Goal: Information Seeking & Learning: Find specific fact

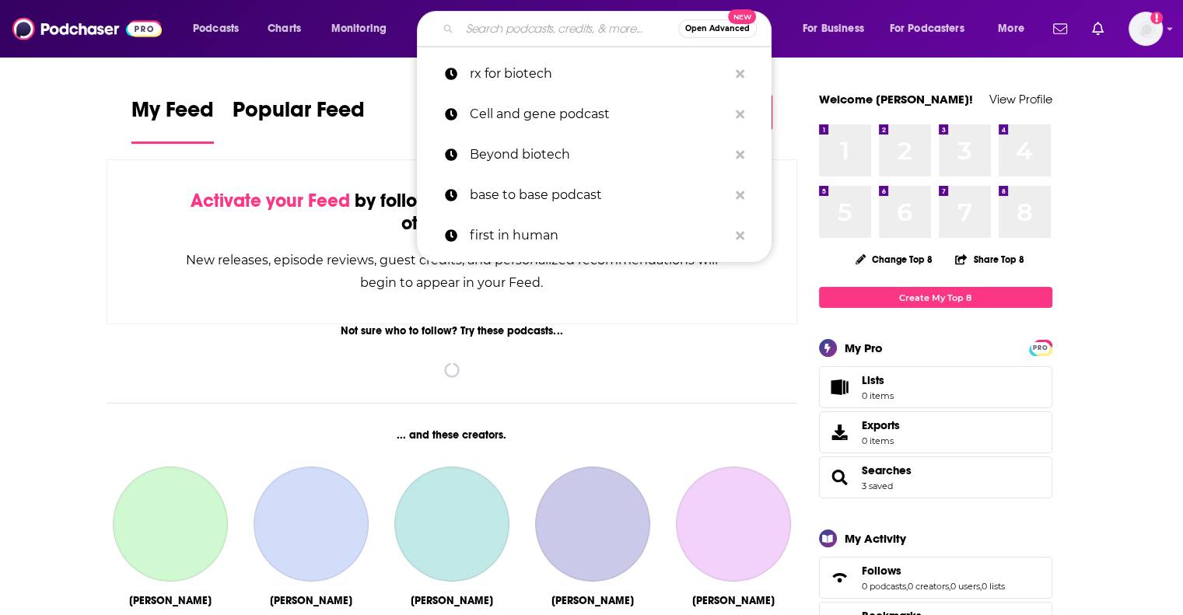
click at [489, 32] on input "Search podcasts, credits, & more..." at bounding box center [569, 28] width 219 height 25
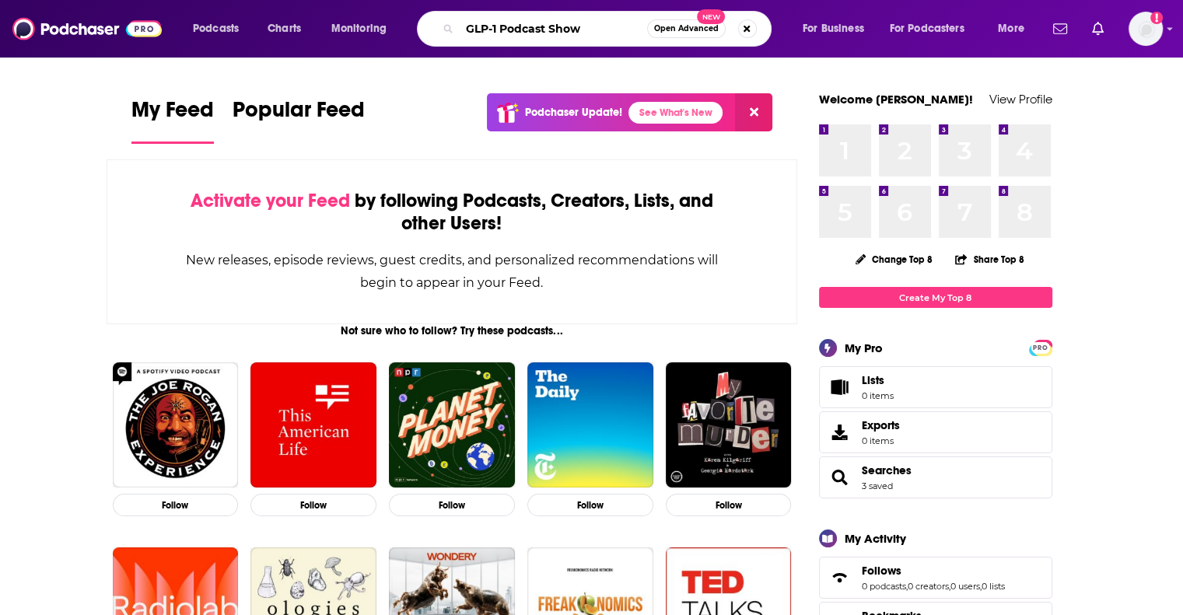
type input "GLP-1 Podcast Show"
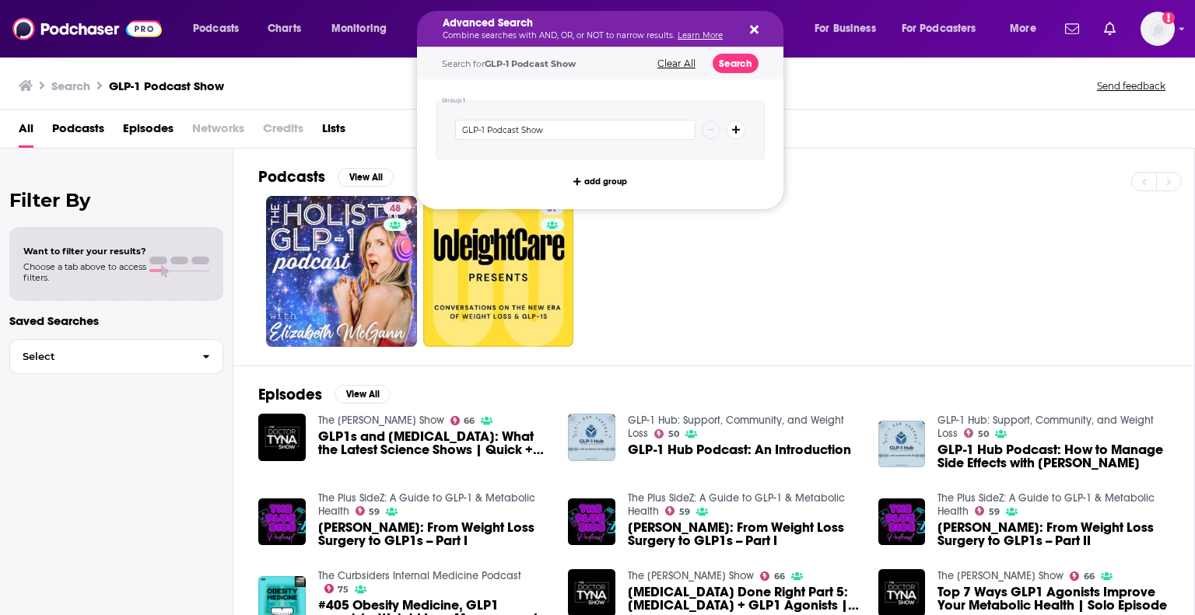
click at [566, 26] on h5 "Advanced Search" at bounding box center [588, 23] width 290 height 11
click at [357, 99] on div "Search GLP-1 Podcast Show Send feedback" at bounding box center [597, 83] width 1195 height 54
click at [576, 24] on h5 "Advanced Search" at bounding box center [588, 23] width 290 height 11
click at [365, 94] on div "Search GLP-1 Podcast Show Send feedback" at bounding box center [594, 86] width 1151 height 22
click at [563, 28] on h5 "Advanced Search" at bounding box center [588, 23] width 290 height 11
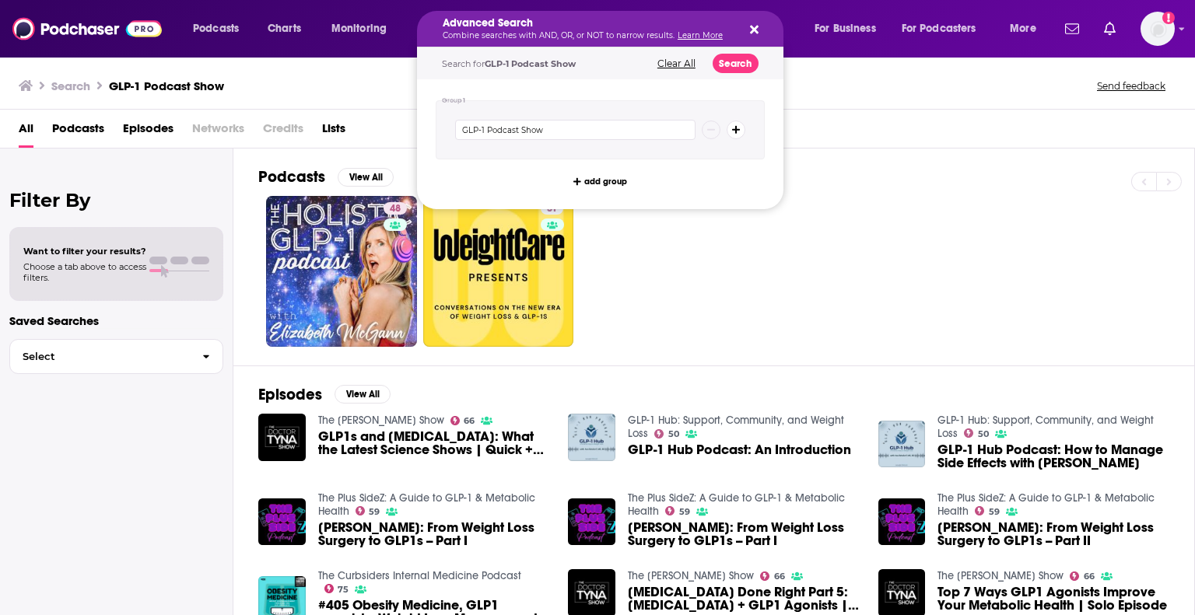
click at [753, 30] on icon "Search podcasts, credits, & more..." at bounding box center [754, 30] width 9 height 9
click at [751, 30] on icon "Search podcasts, credits, & more..." at bounding box center [754, 29] width 9 height 12
click at [753, 28] on icon "Search podcasts, credits, & more..." at bounding box center [754, 30] width 9 height 9
click at [759, 27] on div "Advanced Search Combine searches with AND, OR, or NOT to narrow results. Learn …" at bounding box center [600, 29] width 366 height 36
click at [755, 30] on icon "Search podcasts, credits, & more..." at bounding box center [754, 30] width 9 height 9
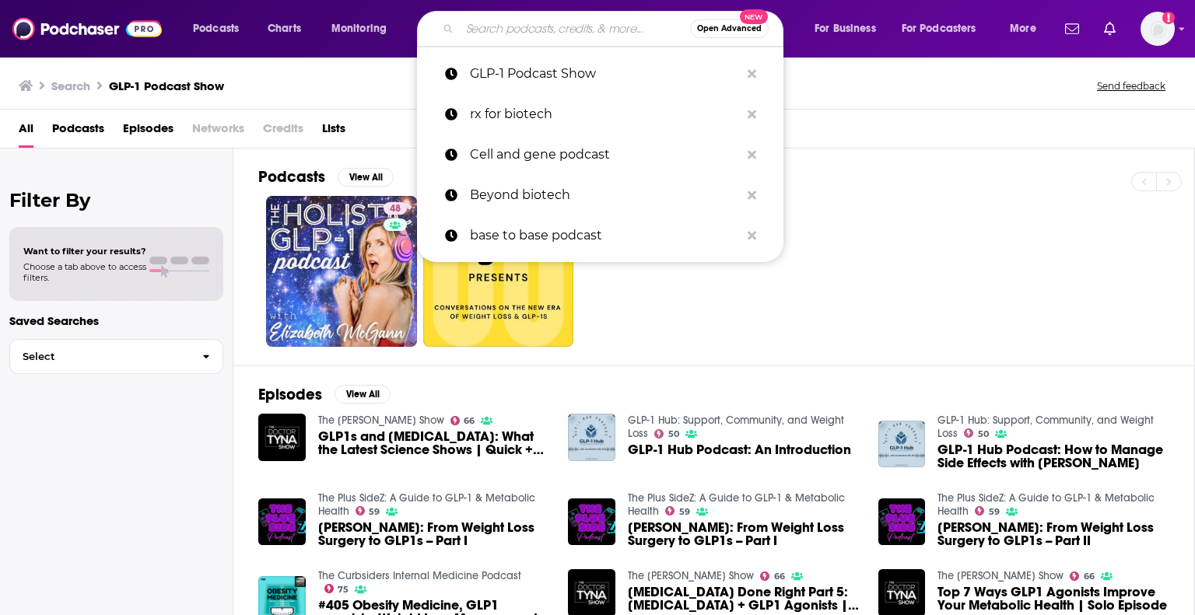
click at [520, 34] on input "Search podcasts, credits, & more..." at bounding box center [575, 28] width 230 height 25
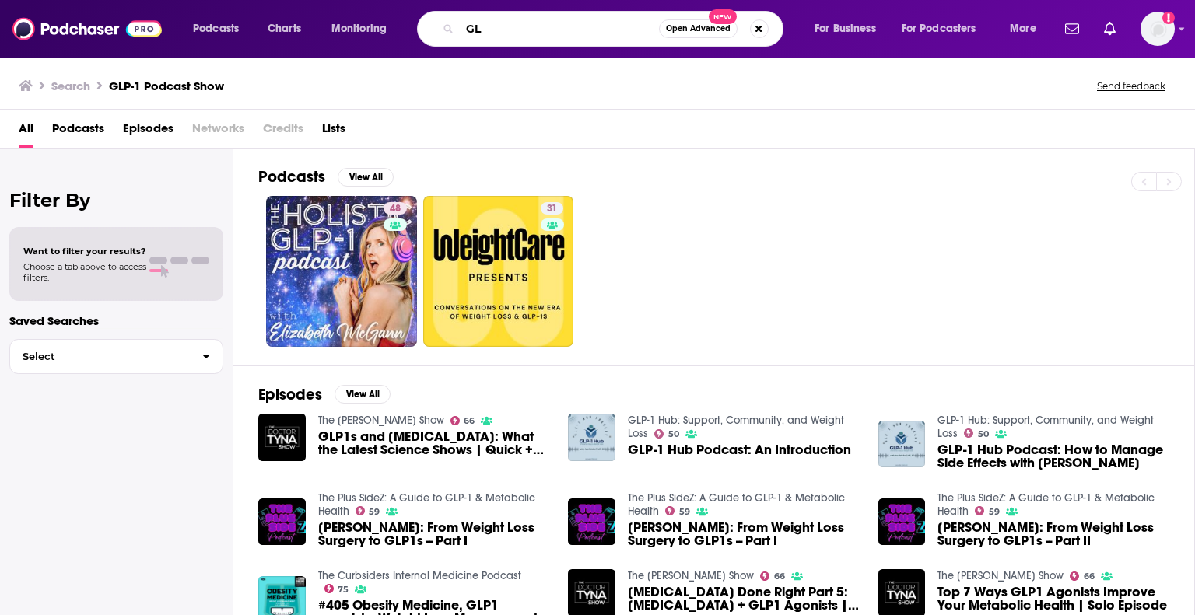
type input "G"
type input "The GLP-1 Podcast"
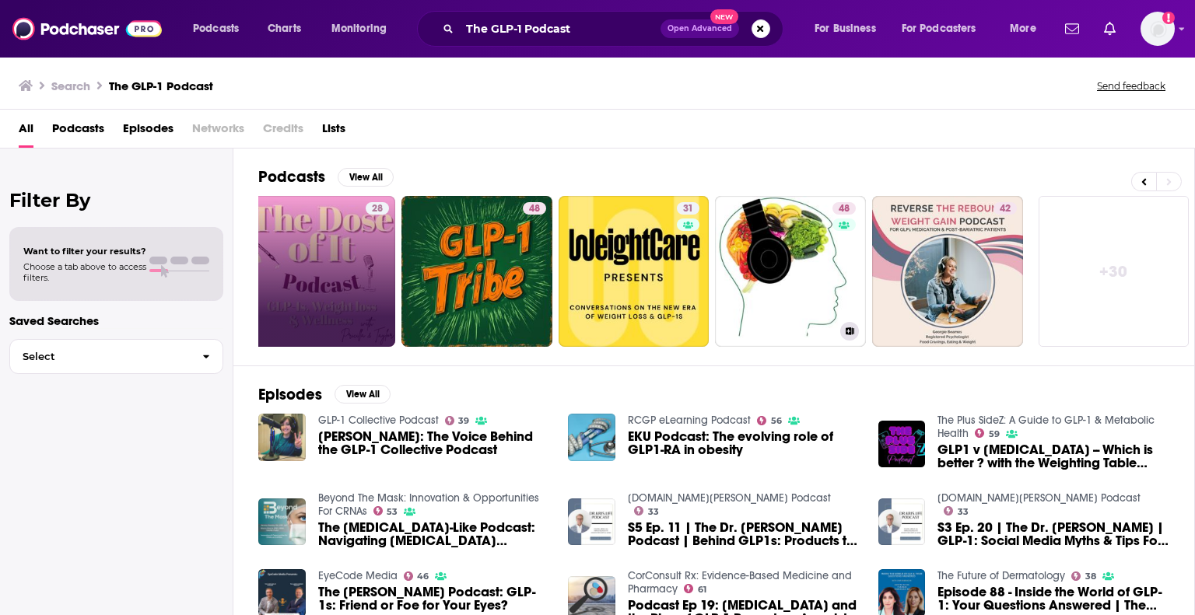
scroll to position [0, 492]
